Goal: Task Accomplishment & Management: Manage account settings

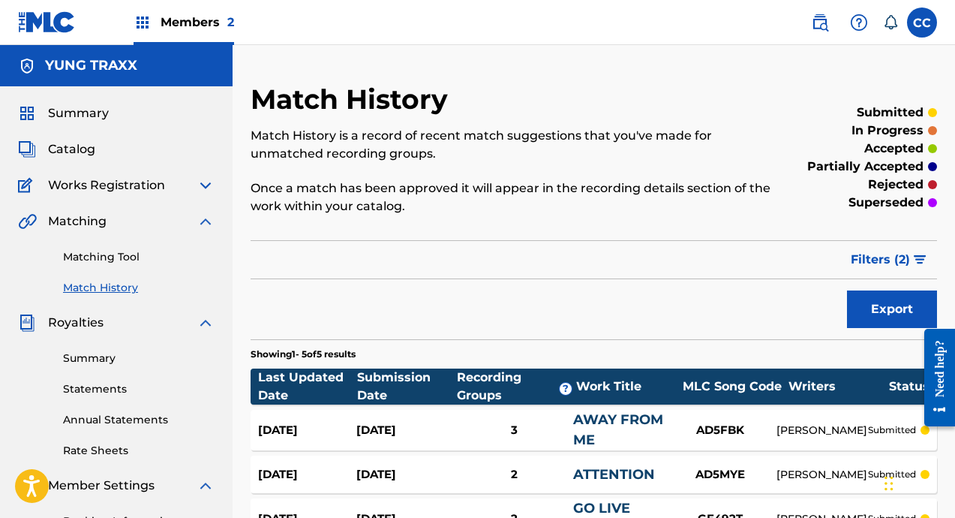
click at [66, 23] on img at bounding box center [47, 22] width 58 height 22
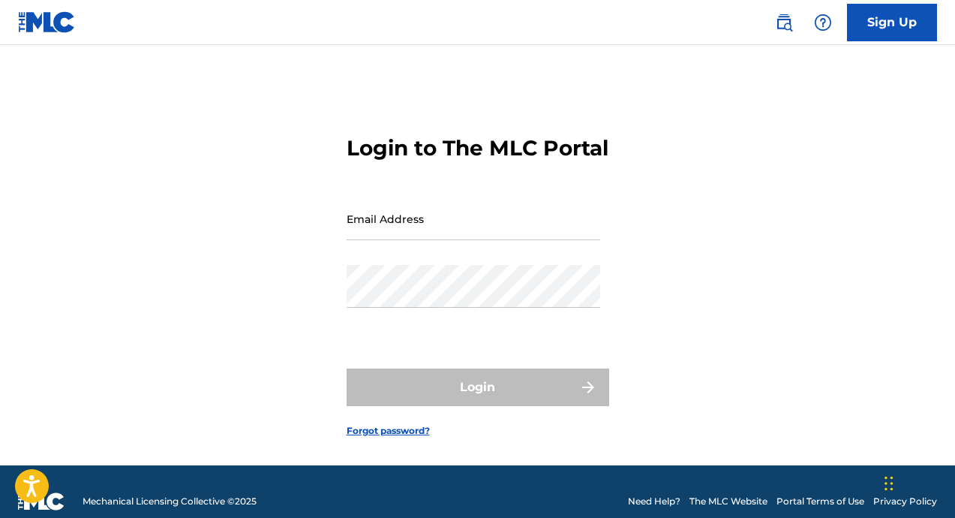
click at [423, 240] on input "Email Address" at bounding box center [474, 218] width 254 height 43
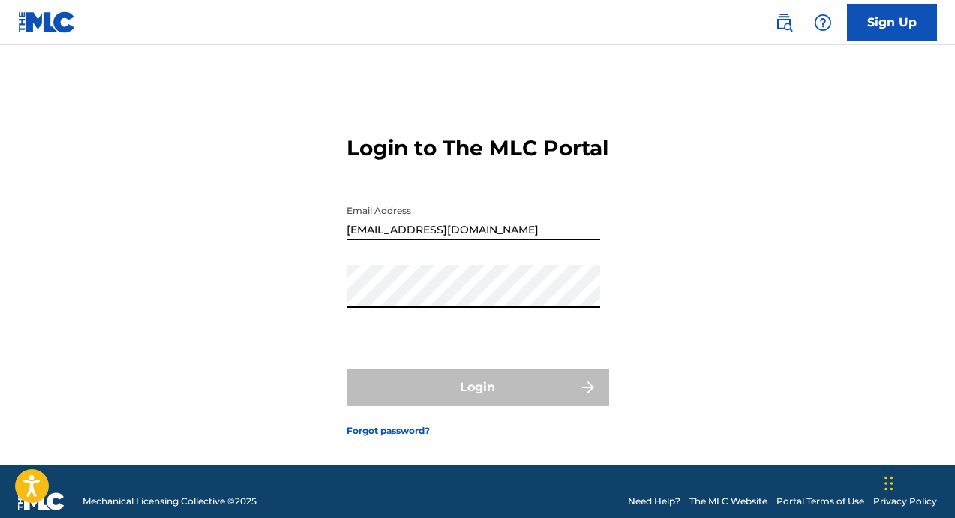
type input "[EMAIL_ADDRESS][DOMAIN_NAME]"
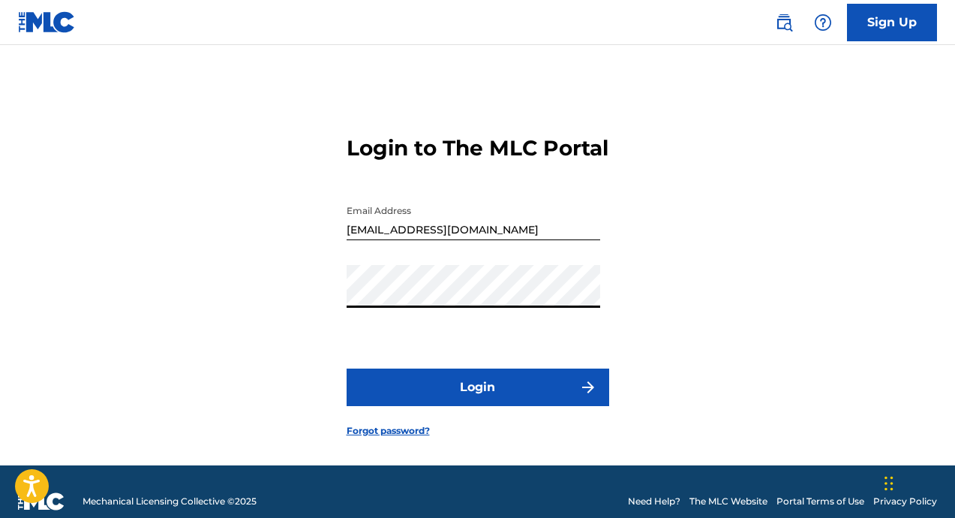
click at [447, 402] on button "Login" at bounding box center [478, 387] width 263 height 38
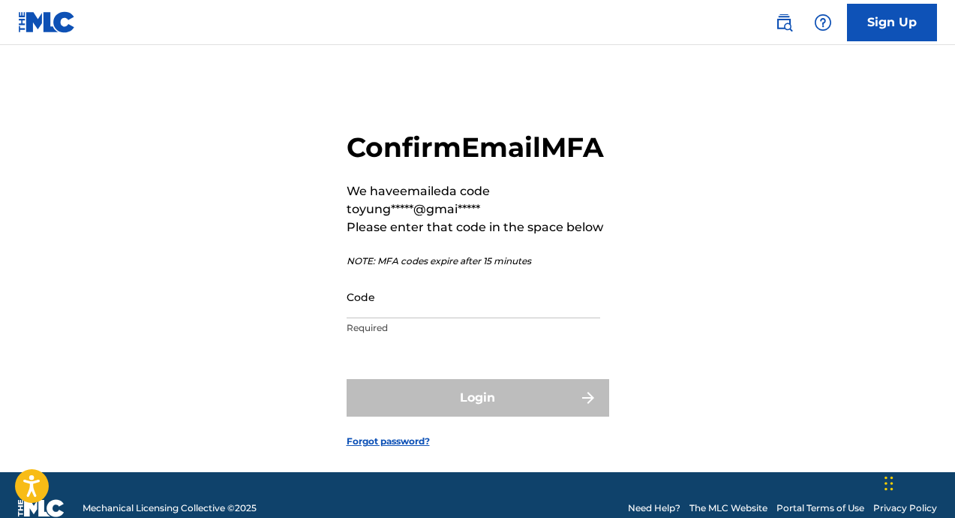
click at [413, 318] on input "Code" at bounding box center [474, 296] width 254 height 43
paste input "787203"
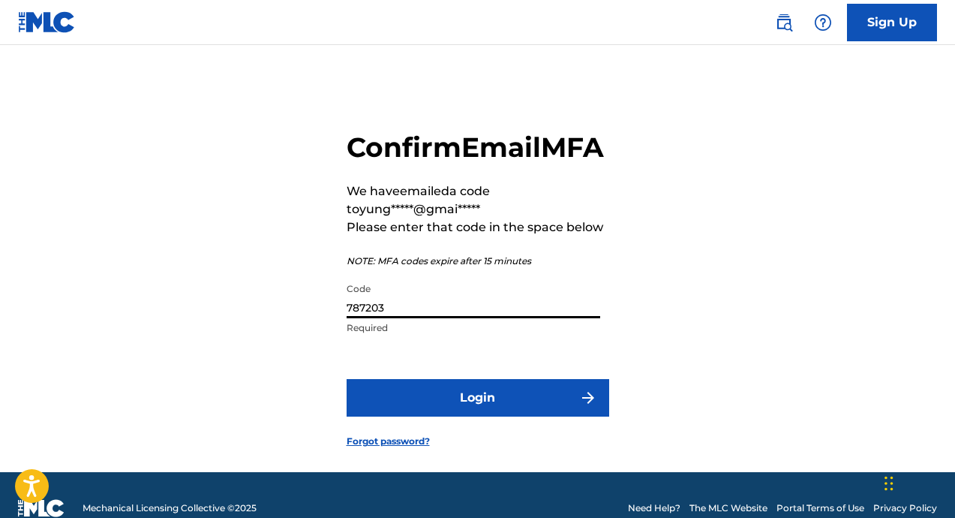
type input "787203"
click at [487, 416] on button "Login" at bounding box center [478, 398] width 263 height 38
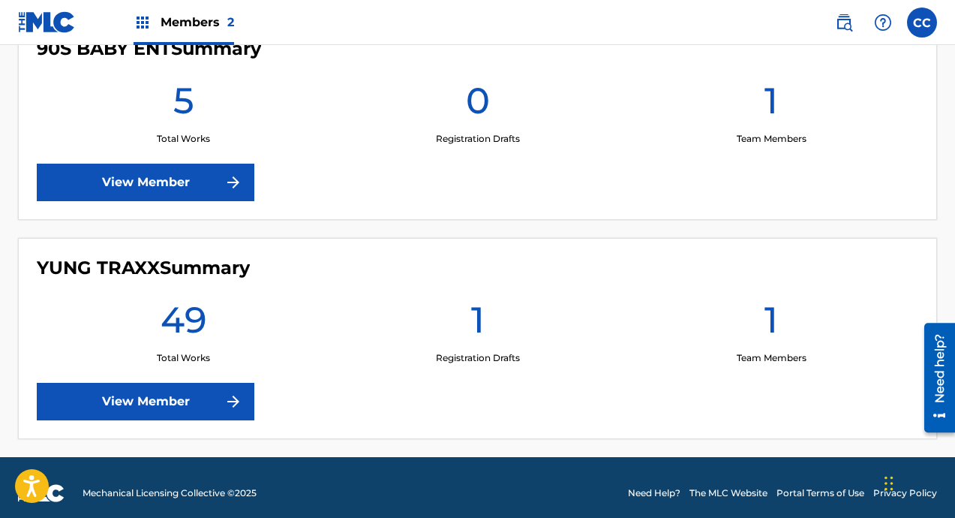
scroll to position [470, 0]
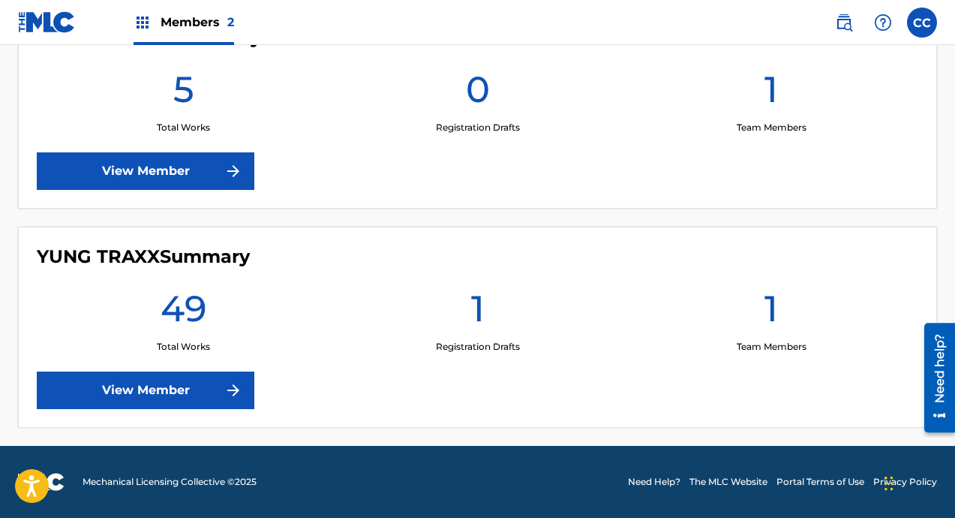
click at [234, 400] on link "View Member" at bounding box center [146, 390] width 218 height 38
